Goal: Find specific page/section: Find specific page/section

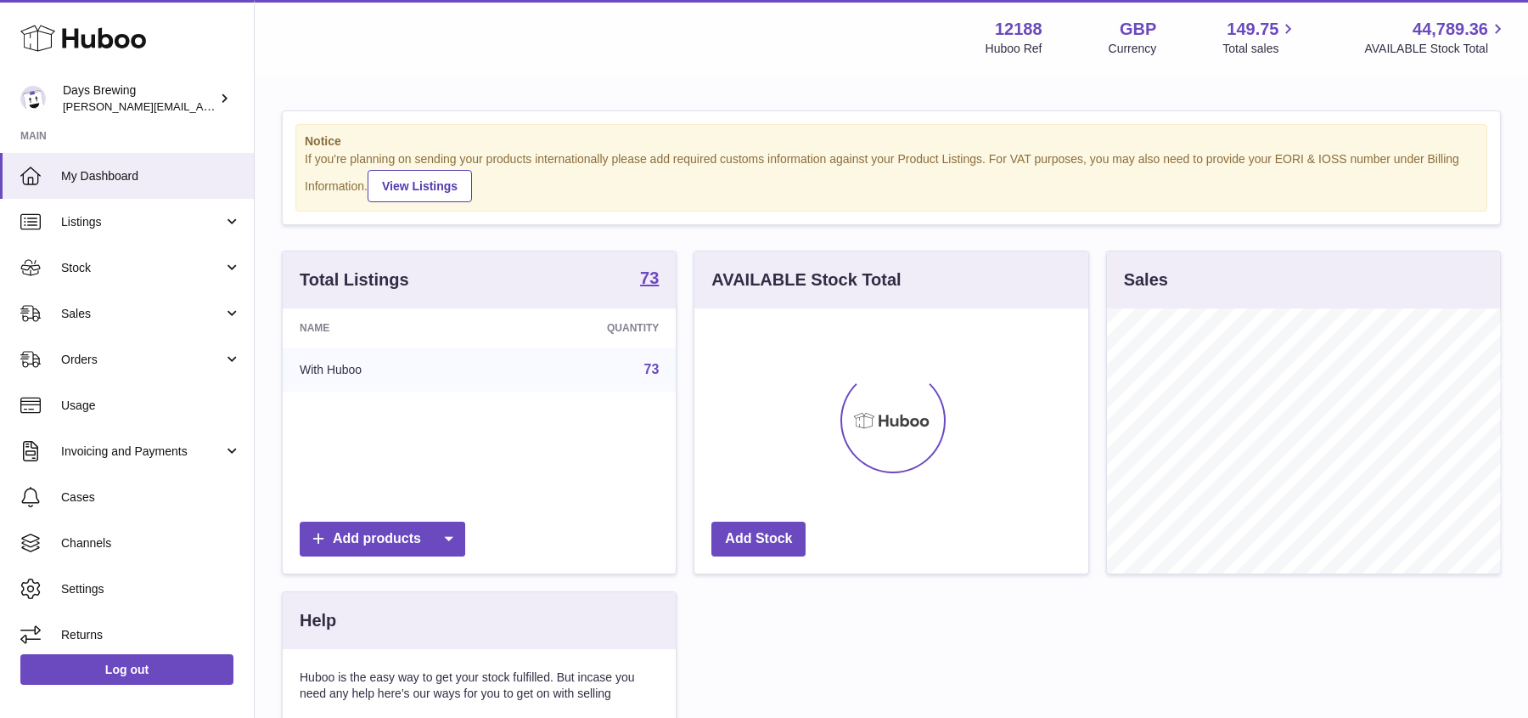
scroll to position [264, 393]
click at [109, 324] on link "Sales" at bounding box center [127, 313] width 254 height 46
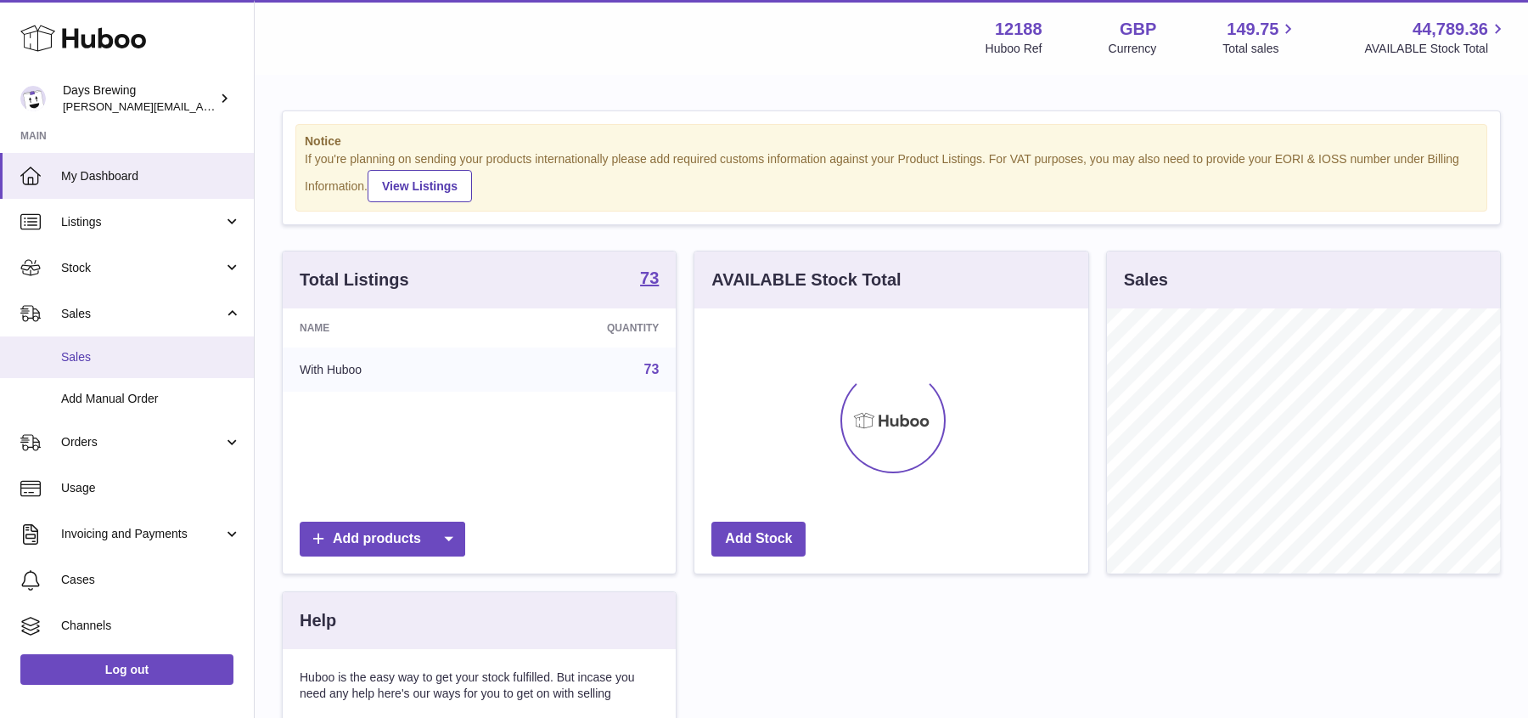
click at [103, 368] on link "Sales" at bounding box center [127, 357] width 254 height 42
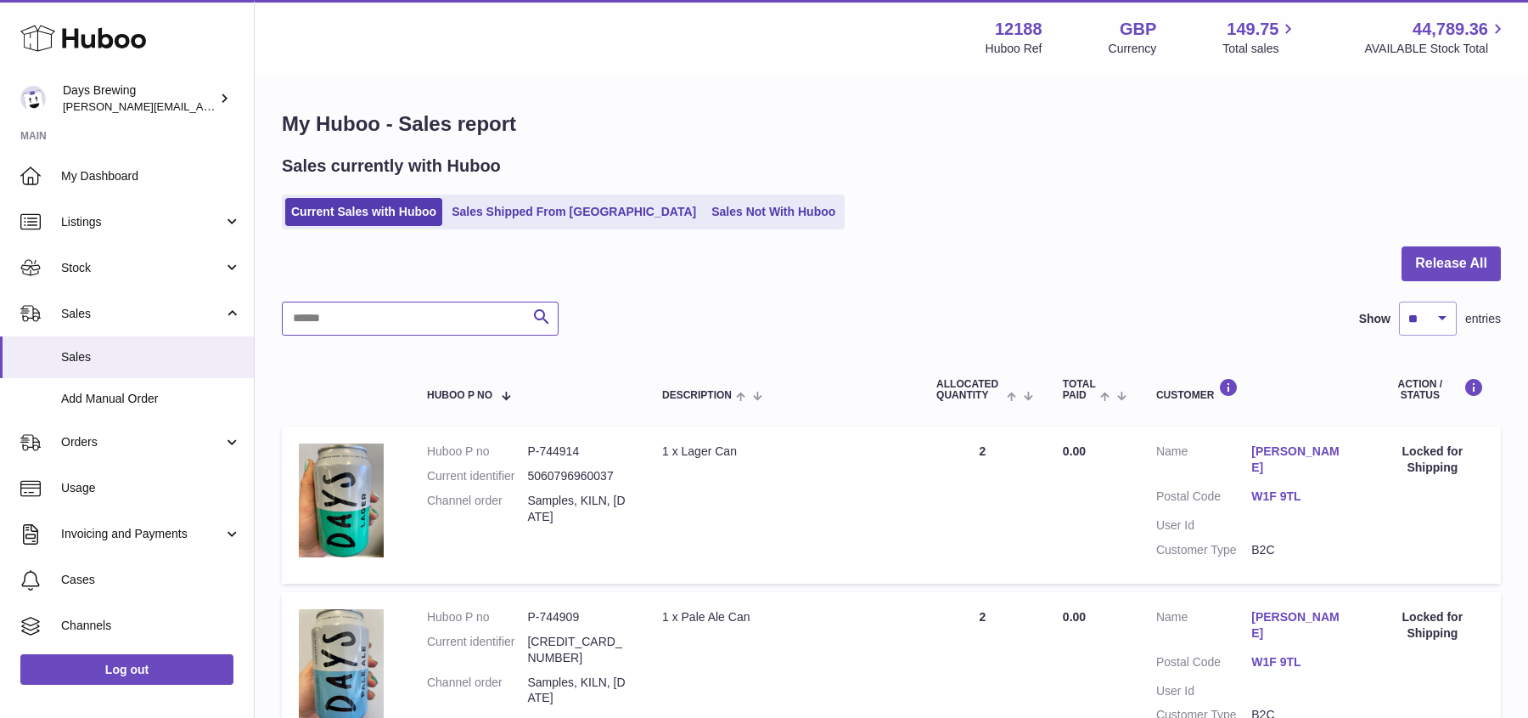
click at [481, 320] on input "text" at bounding box center [420, 318] width 277 height 34
type input "******"
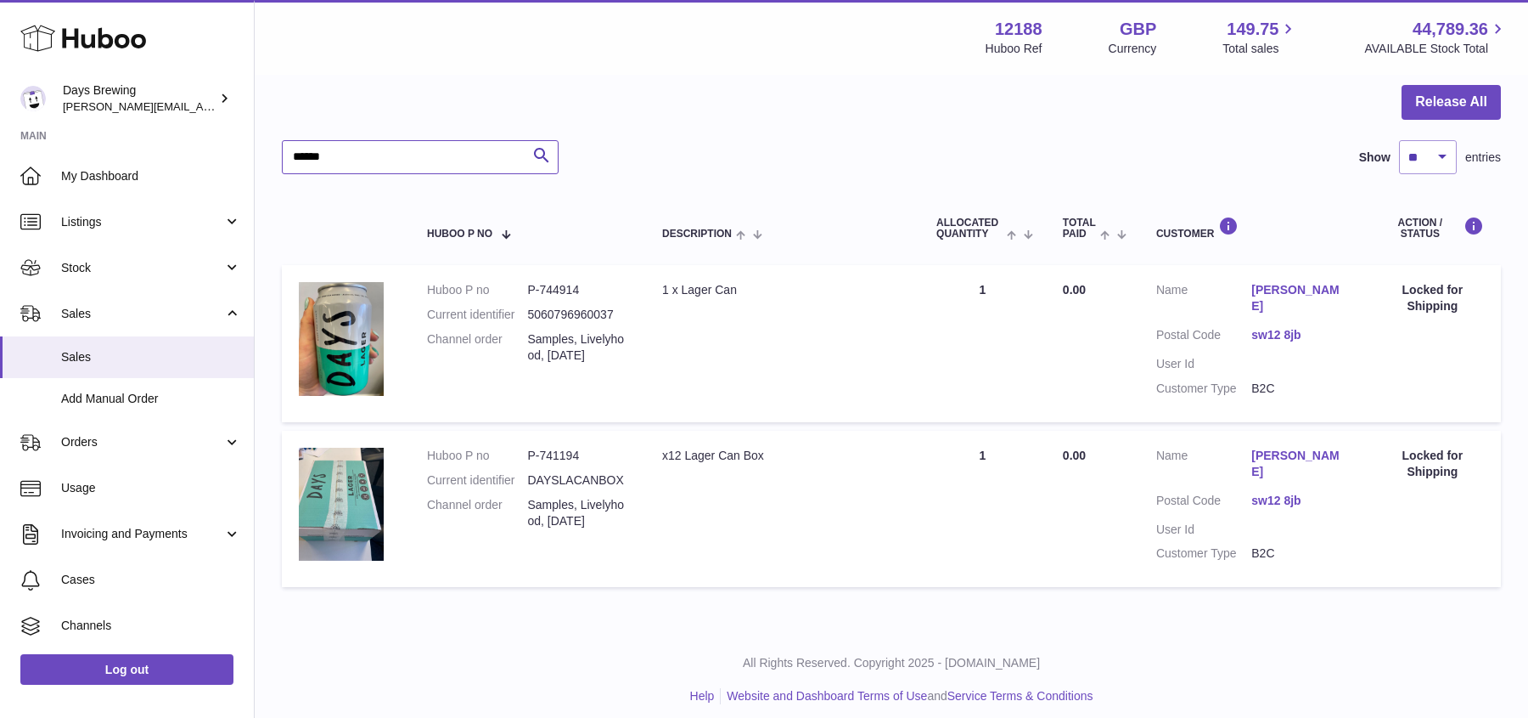
scroll to position [161, 0]
